Goal: Navigation & Orientation: Find specific page/section

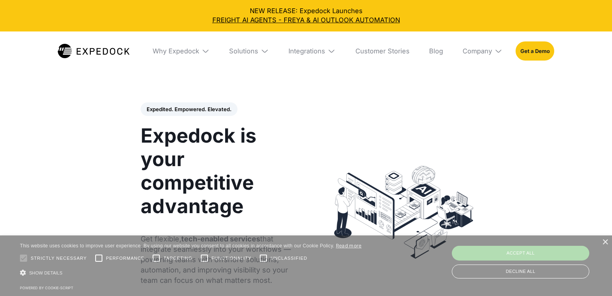
select select
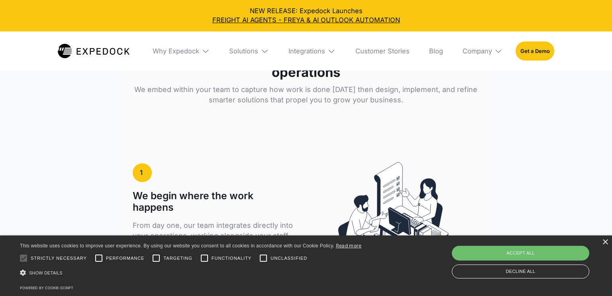
scroll to position [1271, 0]
click at [606, 242] on div "×" at bounding box center [605, 243] width 6 height 6
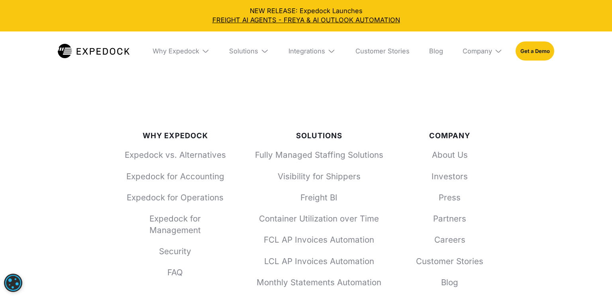
scroll to position [2893, 0]
click at [454, 157] on link "About Us" at bounding box center [450, 155] width 79 height 12
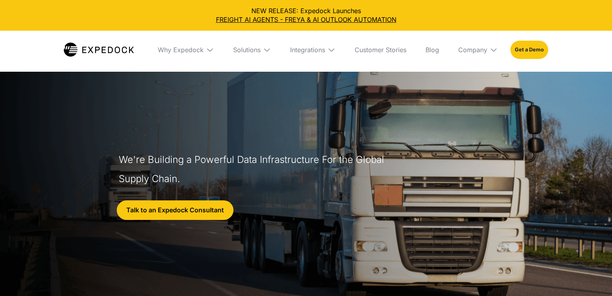
select select
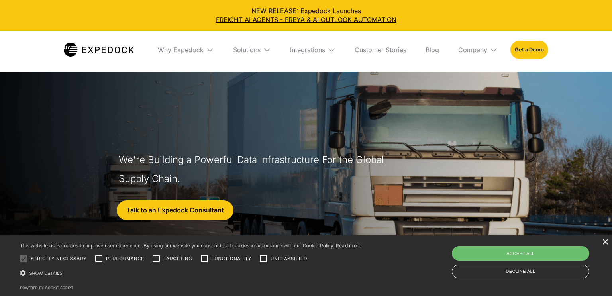
click at [604, 243] on div "×" at bounding box center [605, 243] width 6 height 6
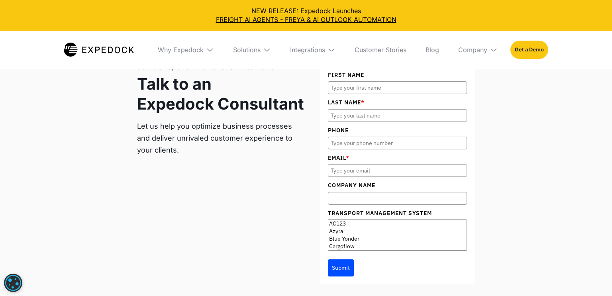
scroll to position [3172, 0]
